Goal: Information Seeking & Learning: Learn about a topic

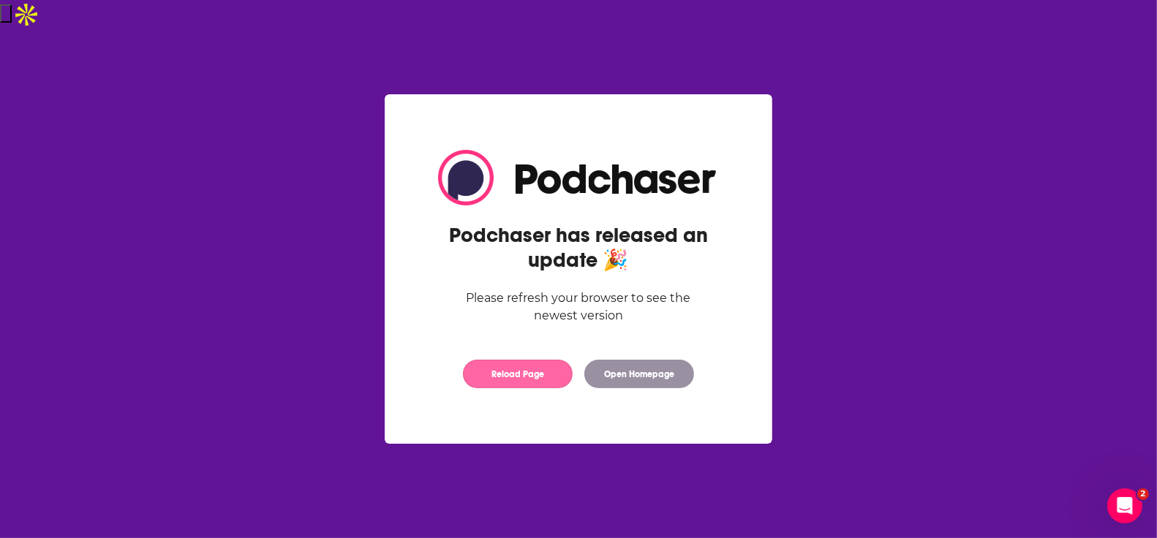
click at [529, 369] on button "Reload Page" at bounding box center [518, 374] width 110 height 29
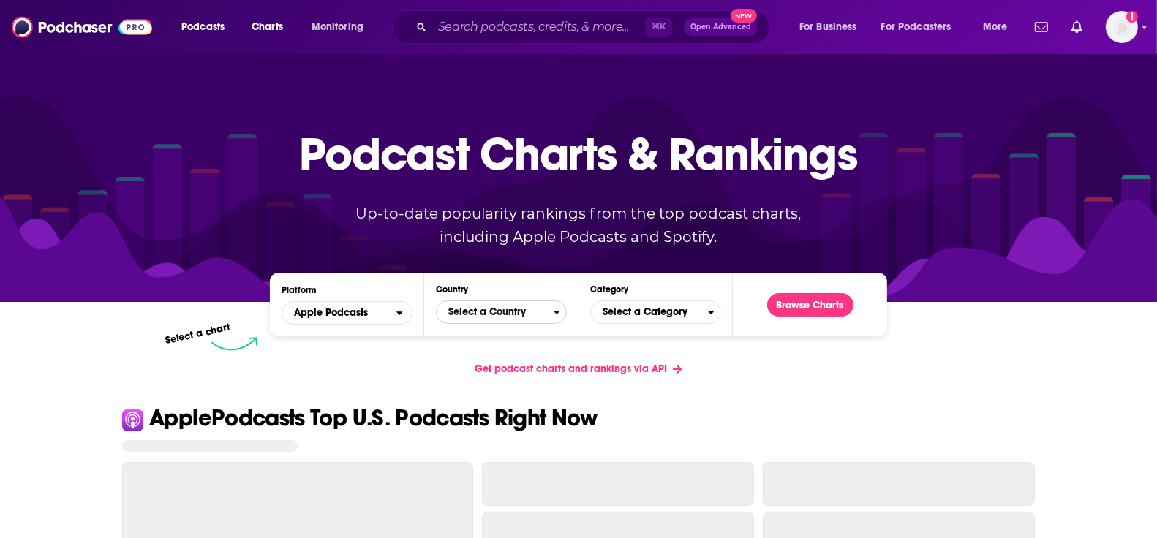
click at [510, 312] on span "Select a Country" at bounding box center [495, 312] width 117 height 25
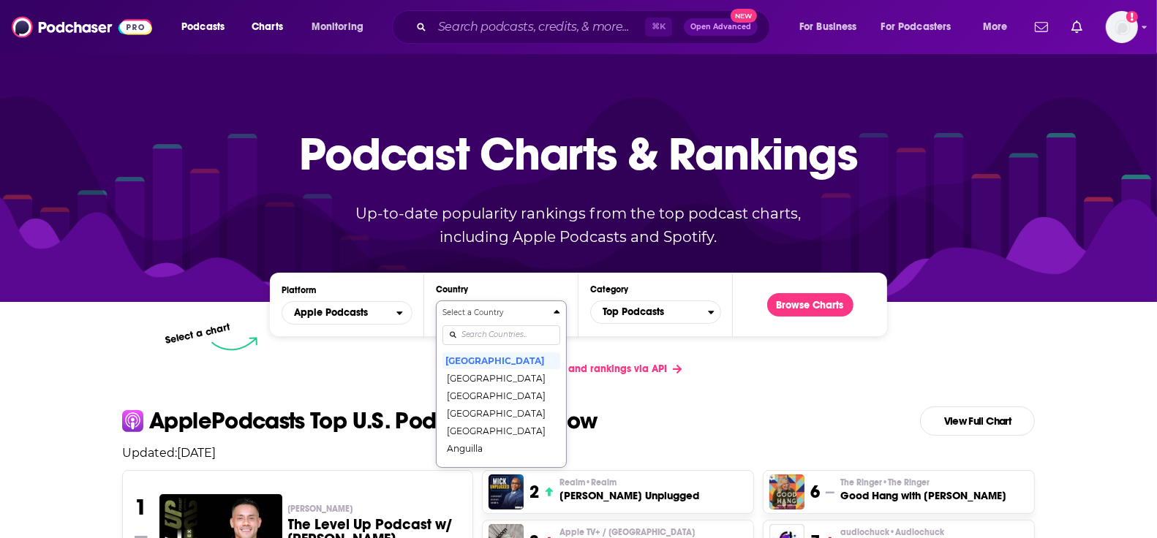
click at [509, 330] on input "Countries" at bounding box center [501, 335] width 118 height 20
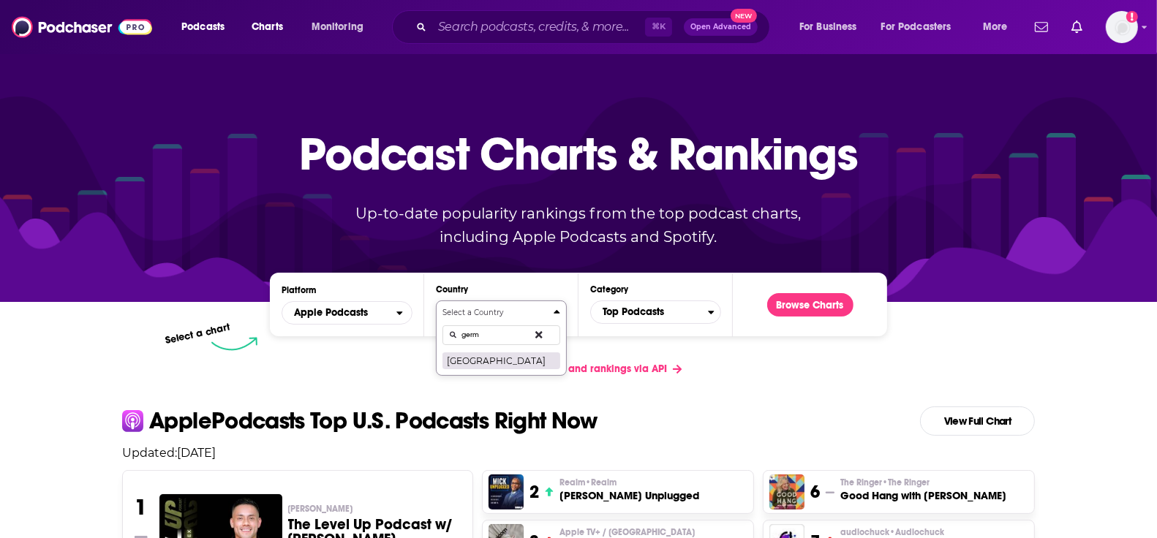
type input "germ"
click at [502, 363] on button "[GEOGRAPHIC_DATA]" at bounding box center [501, 361] width 118 height 18
click at [653, 316] on span "Top Podcasts" at bounding box center [649, 312] width 117 height 25
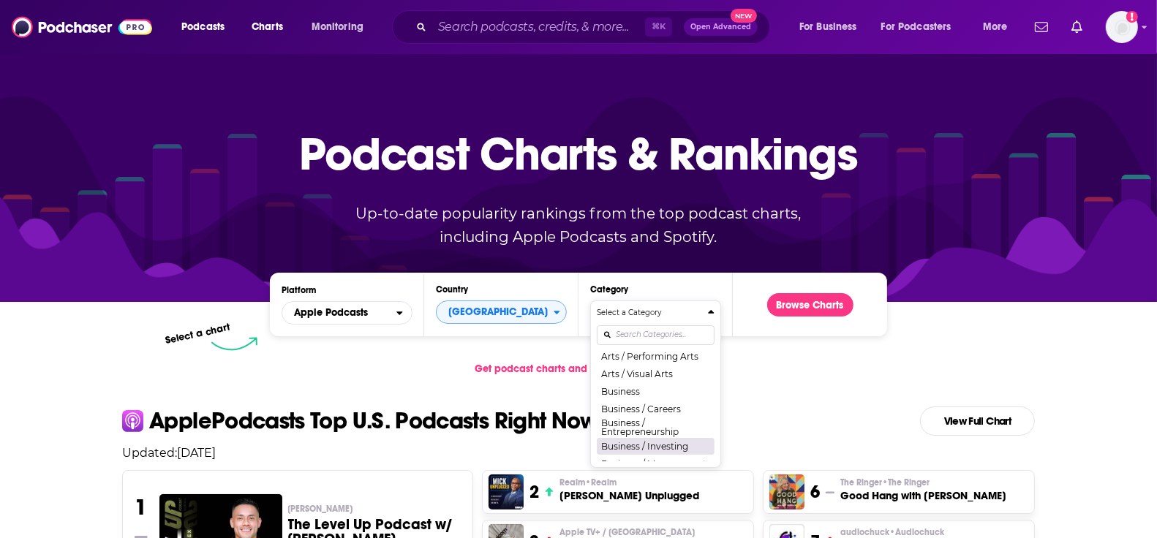
scroll to position [107, 0]
click at [637, 389] on button "Business" at bounding box center [656, 394] width 118 height 18
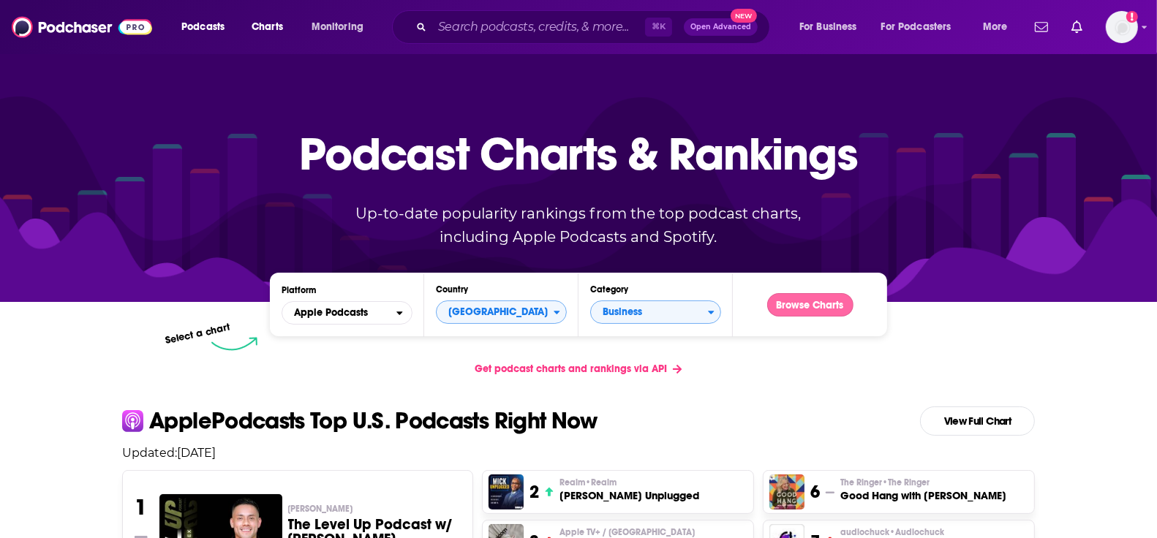
click at [791, 308] on button "Browse Charts" at bounding box center [810, 304] width 86 height 23
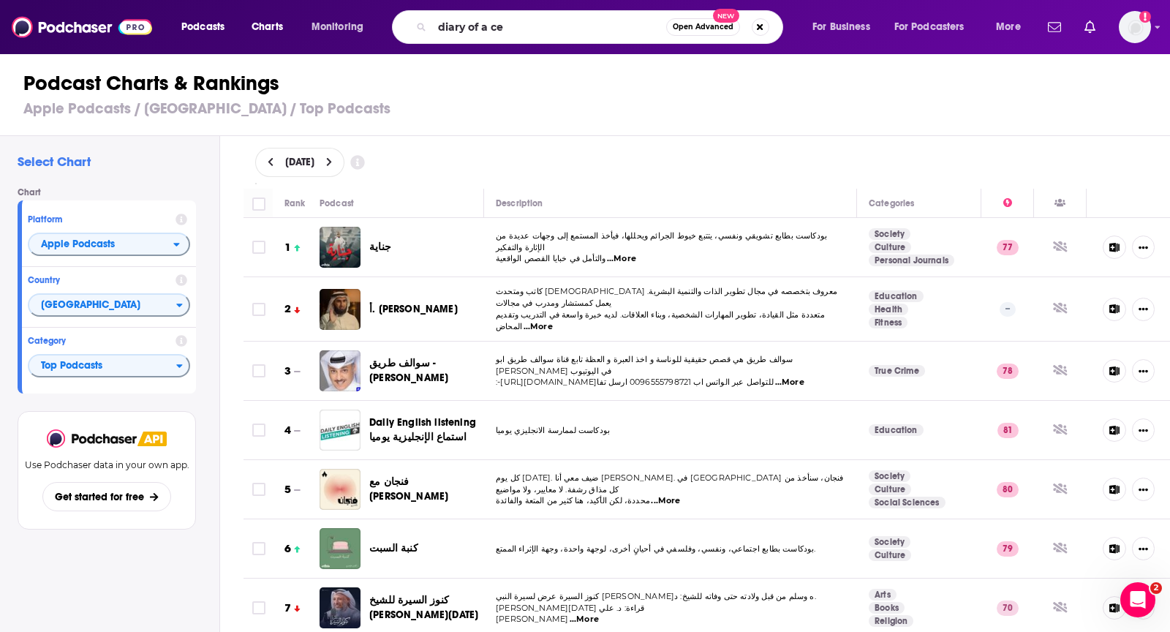
type input "diary of a ceo"
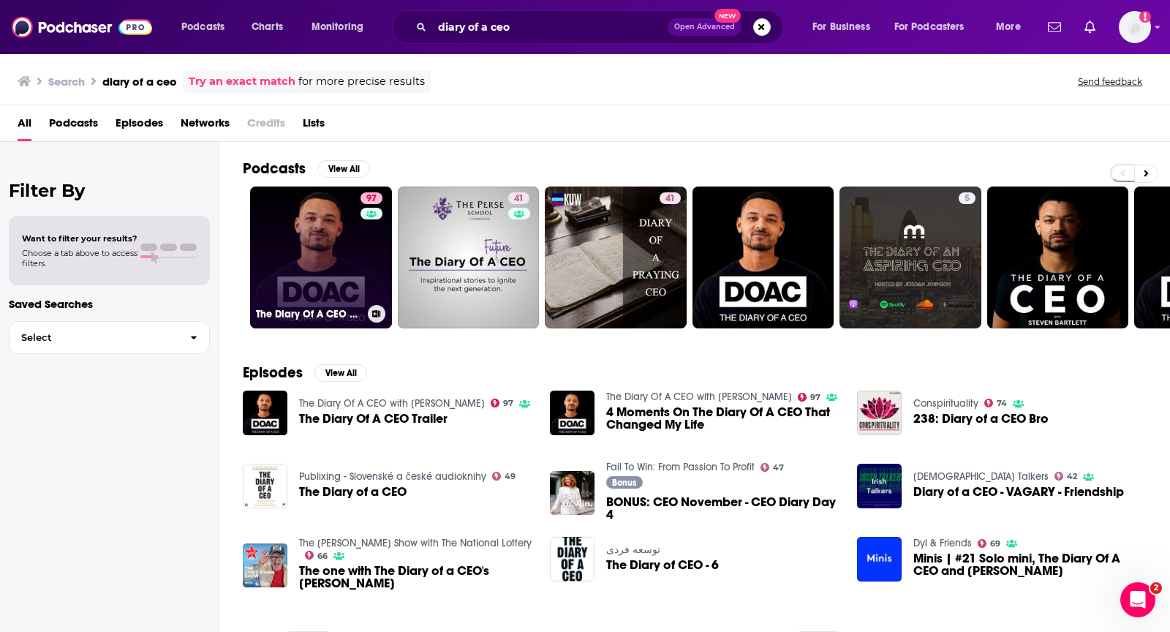
click at [303, 251] on link "97 The Diary Of A CEO with [PERSON_NAME]" at bounding box center [321, 257] width 142 height 142
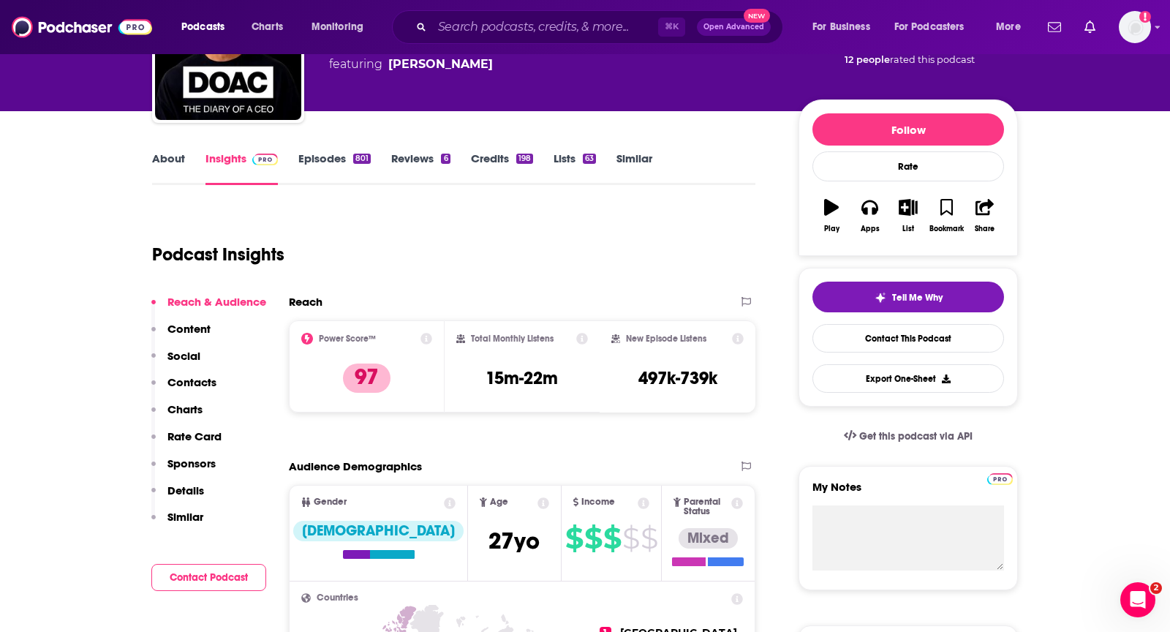
scroll to position [199, 0]
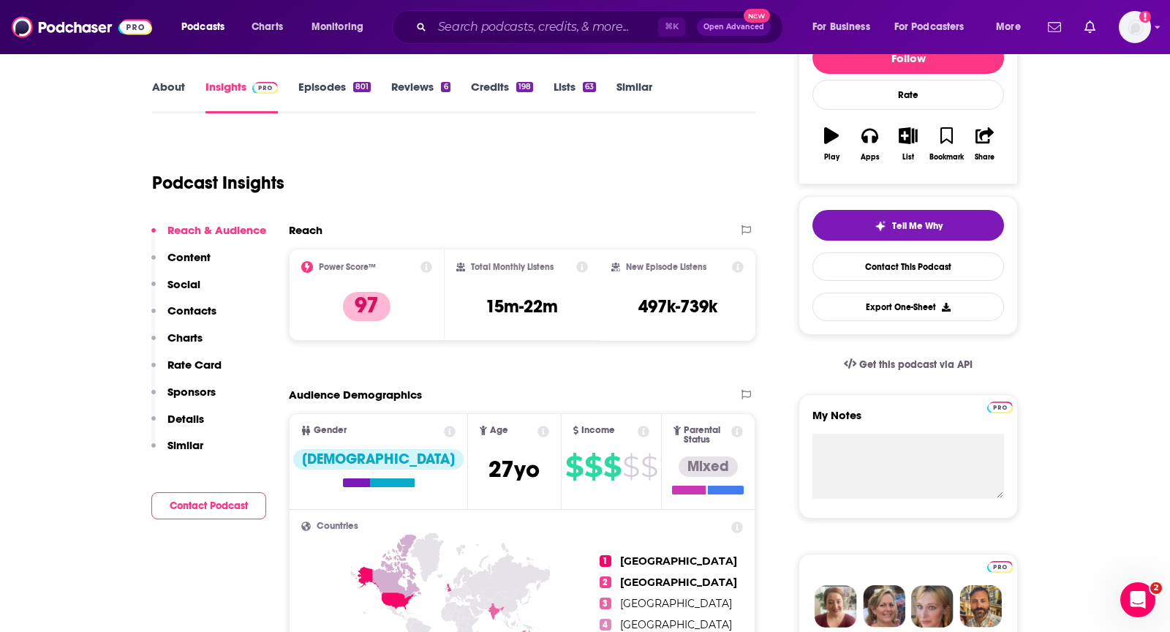
click at [189, 333] on p "Charts" at bounding box center [184, 338] width 35 height 14
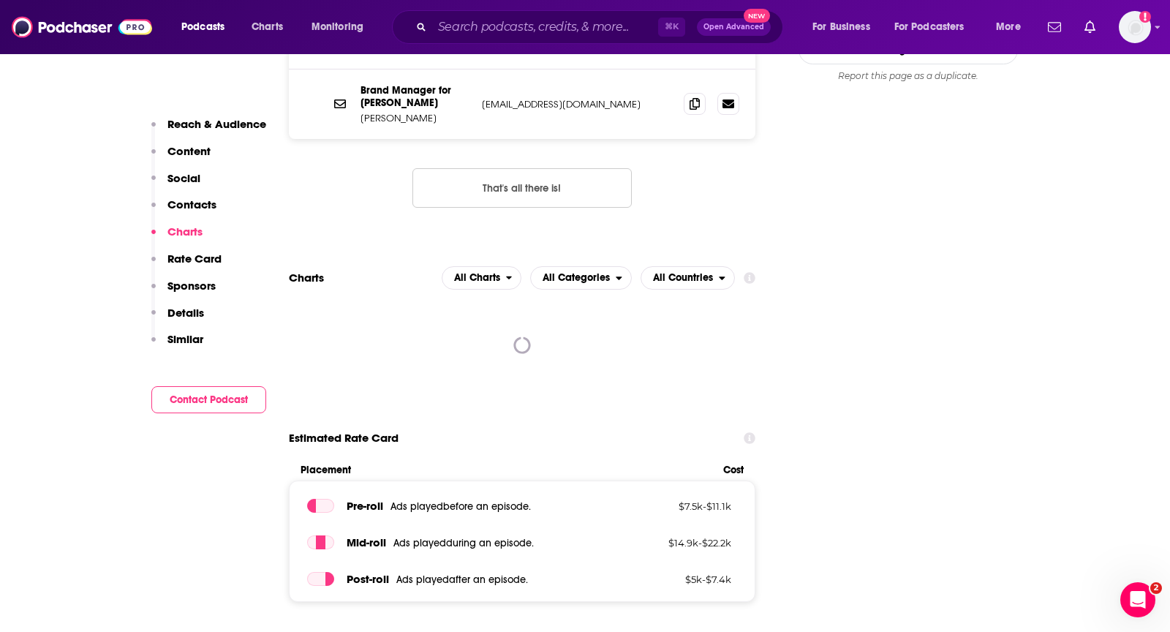
scroll to position [1664, 0]
